Goal: Find specific page/section: Find specific page/section

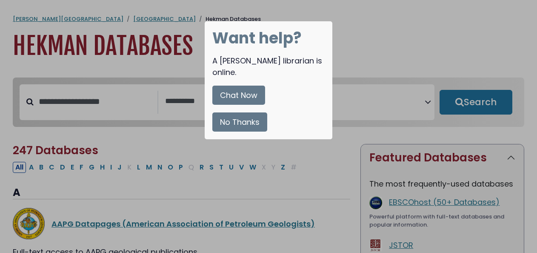
select select "Database Subject Filter"
select select "Database Vendors Filter"
click at [245, 121] on div "Want help? A [PERSON_NAME] librarian is online. Chat Now No Thanks" at bounding box center [269, 80] width 128 height 118
click at [237, 112] on button "No Thanks" at bounding box center [239, 121] width 55 height 19
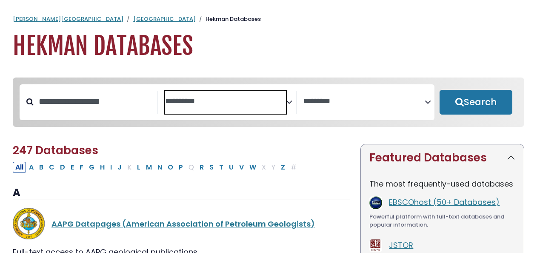
click at [213, 96] on span "Search filters" at bounding box center [225, 100] width 121 height 11
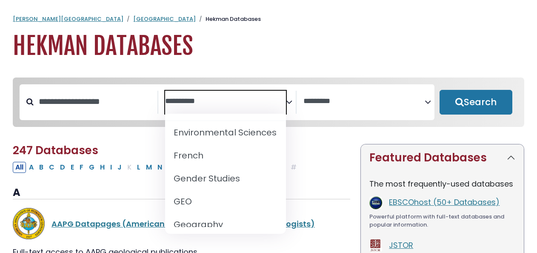
scroll to position [380, 0]
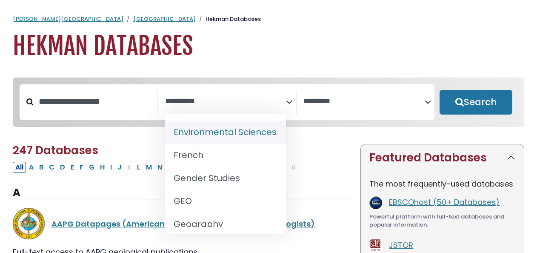
select select "*****"
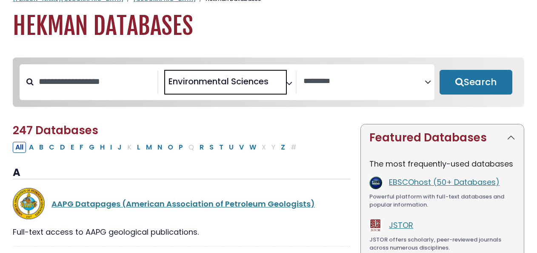
scroll to position [20, 0]
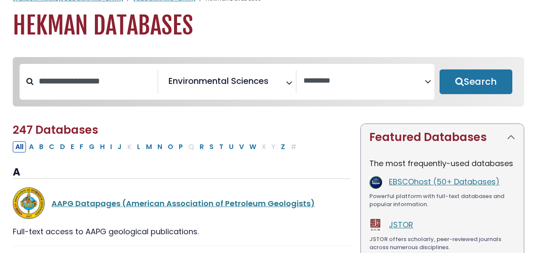
click at [476, 70] on button "Search" at bounding box center [475, 81] width 73 height 25
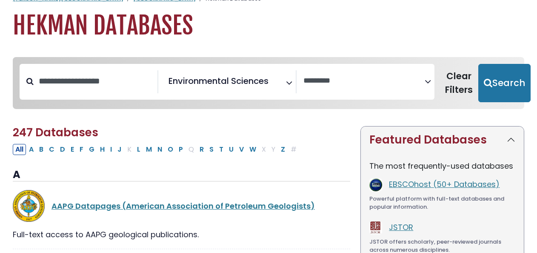
select select "Database Vendors Filter"
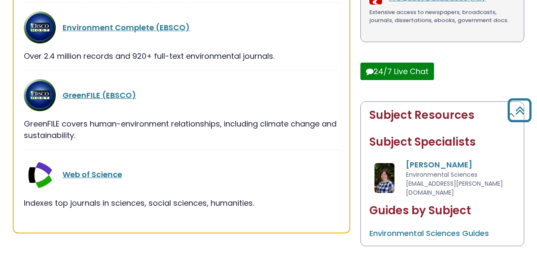
scroll to position [290, 0]
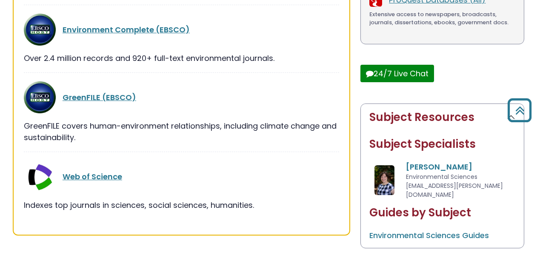
click at [118, 171] on link "Web of Science" at bounding box center [93, 176] width 60 height 11
